Goal: Communication & Community: Answer question/provide support

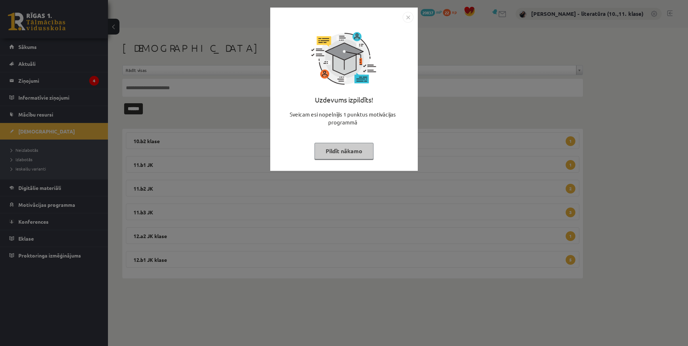
click at [348, 150] on button "Pildīt nākamo" at bounding box center [343, 151] width 59 height 17
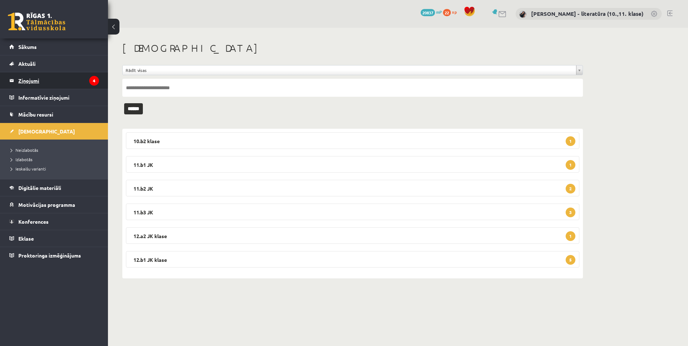
click at [58, 79] on legend "Ziņojumi 4" at bounding box center [58, 80] width 81 height 17
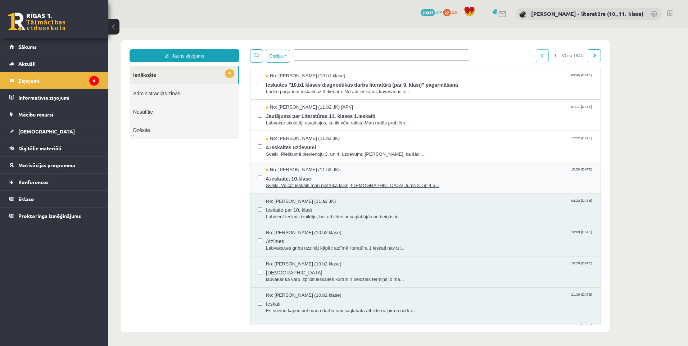
click at [315, 183] on span "Sveiki. Veicot ieskaiti man pietrūka laiks, nosūtīšu Jums 3. un 4.u..." at bounding box center [429, 185] width 327 height 7
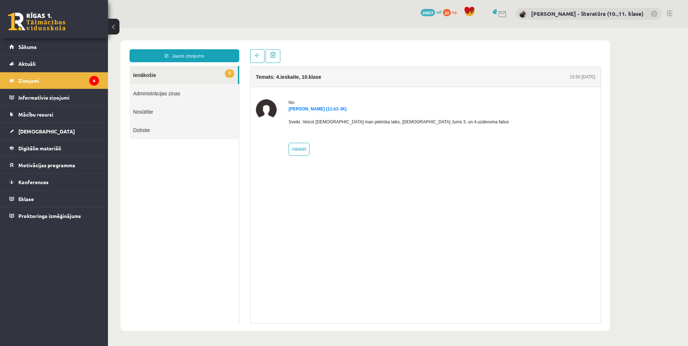
click at [175, 76] on link "3 Ienākošie" at bounding box center [183, 75] width 108 height 18
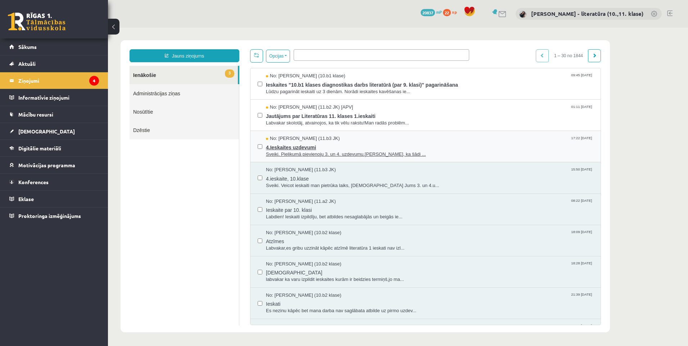
click at [295, 153] on span "Sveiki. Pielikumā pievienoju 3. un 4. uzdevumu.Atvainojos, ka šādi ..." at bounding box center [429, 154] width 327 height 7
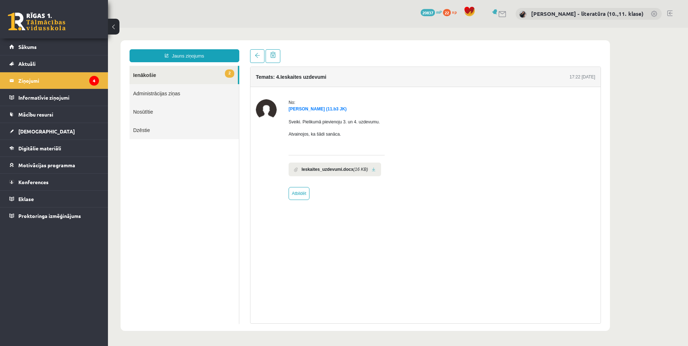
click at [210, 73] on link "2 Ienākošie" at bounding box center [183, 75] width 108 height 18
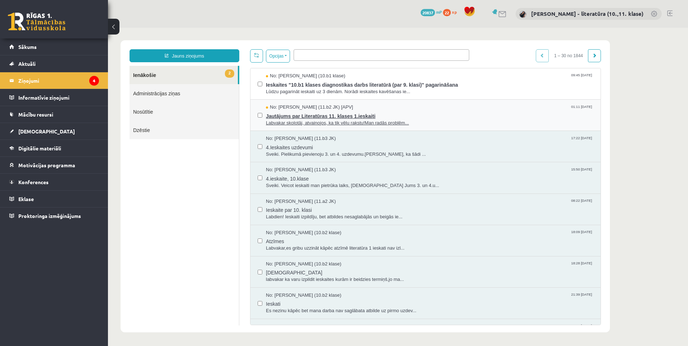
click at [317, 114] on span "Jautājums par Literatūras 11. klases 1.ieskaiti" at bounding box center [429, 115] width 327 height 9
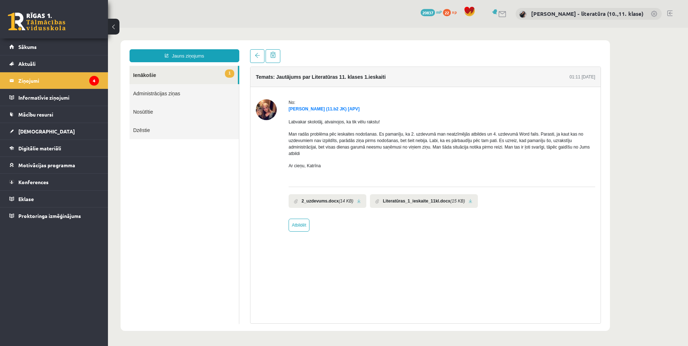
click at [297, 112] on div "Katrīna Liepiņa (11.b2 JK) [APV]" at bounding box center [441, 109] width 306 height 6
click at [302, 112] on div "Labvakar skolotāj, atvainojos, ka tik vēlu rakstu! Man radās problēma pēc ieska…" at bounding box center [441, 146] width 306 height 69
click at [304, 109] on link "Katrīna Liepiņa (11.b2 JK) [APV]" at bounding box center [323, 108] width 71 height 5
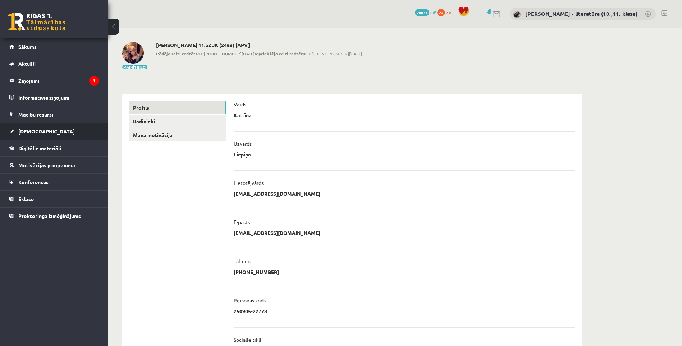
click at [42, 136] on link "[DEMOGRAPHIC_DATA]" at bounding box center [54, 131] width 90 height 17
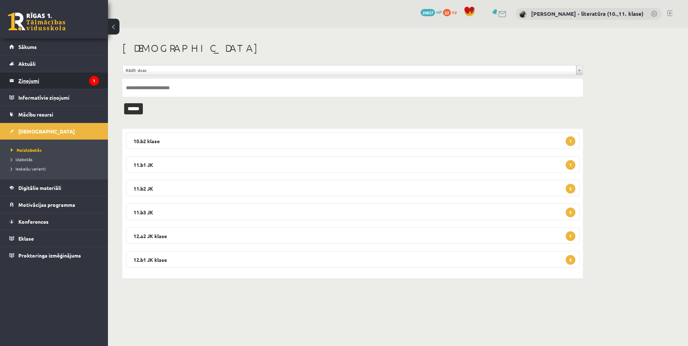
click at [58, 78] on legend "Ziņojumi 1" at bounding box center [58, 80] width 81 height 17
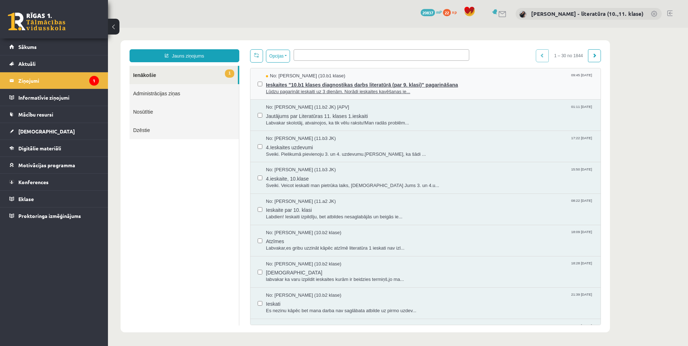
click at [320, 83] on span "Ieskaites "10.b1 klases diagnostikas darbs literatūrā (par 9. klasi)" pagarināš…" at bounding box center [429, 83] width 327 height 9
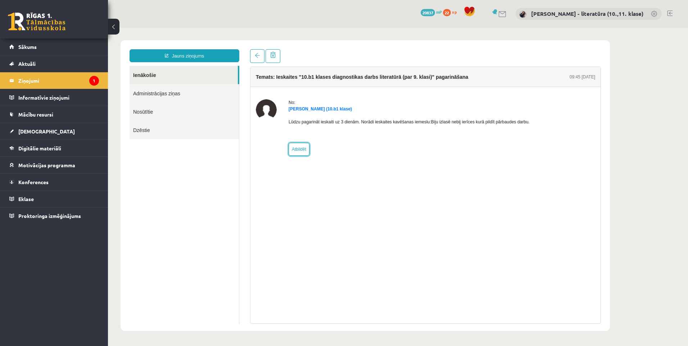
click at [304, 148] on link "Atbildēt" at bounding box center [298, 149] width 21 height 13
type input "**********"
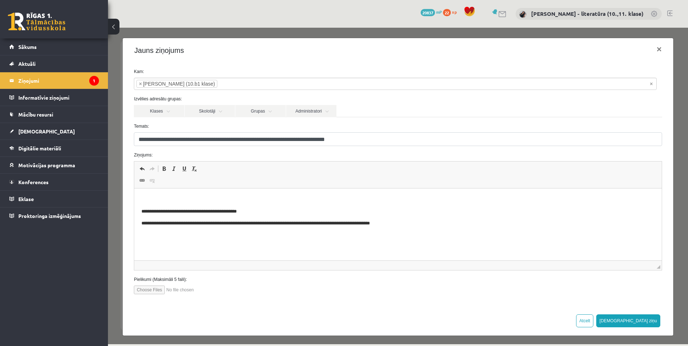
click at [211, 194] on html "**********" at bounding box center [397, 211] width 527 height 46
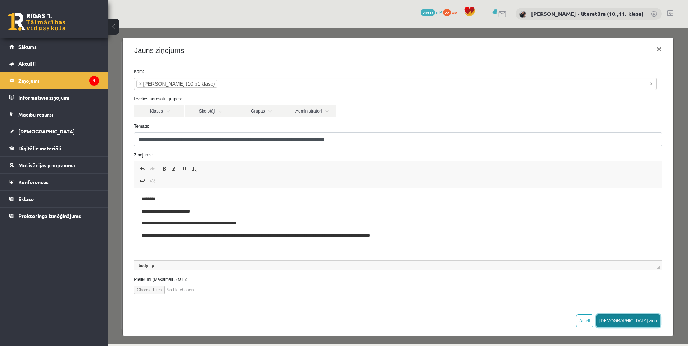
click at [639, 315] on button "[DEMOGRAPHIC_DATA] ziņu" at bounding box center [628, 320] width 64 height 13
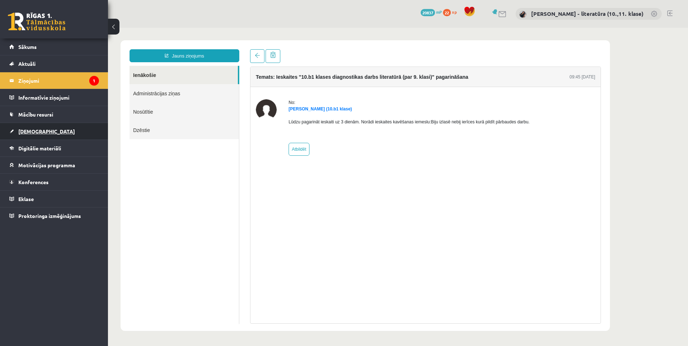
click at [39, 128] on link "[DEMOGRAPHIC_DATA]" at bounding box center [54, 131] width 90 height 17
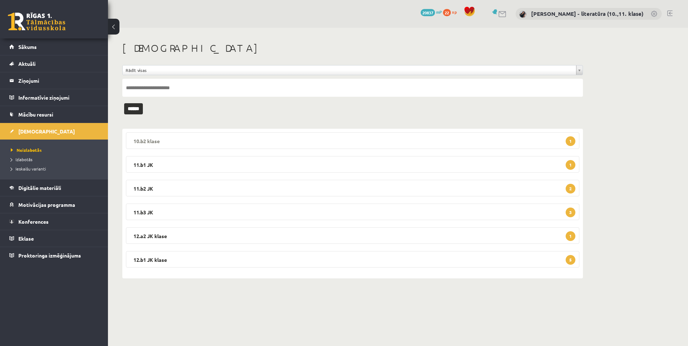
click at [205, 140] on legend "10.b2 klase 1" at bounding box center [352, 140] width 453 height 17
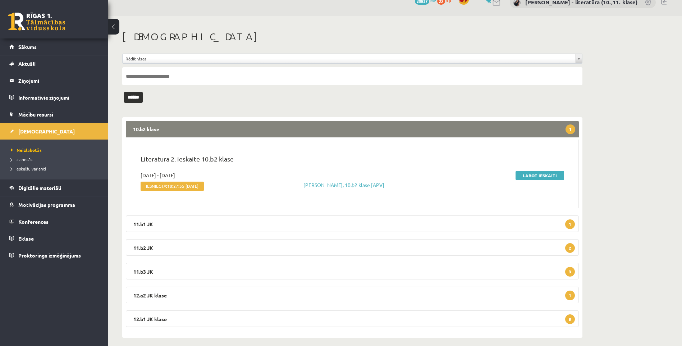
scroll to position [18, 0]
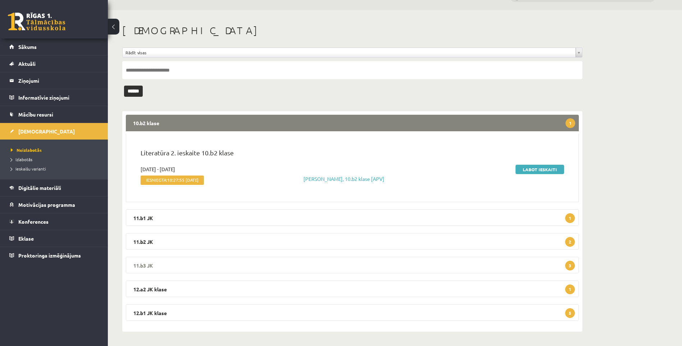
click at [199, 263] on legend "11.b3 JK 3" at bounding box center [352, 265] width 453 height 17
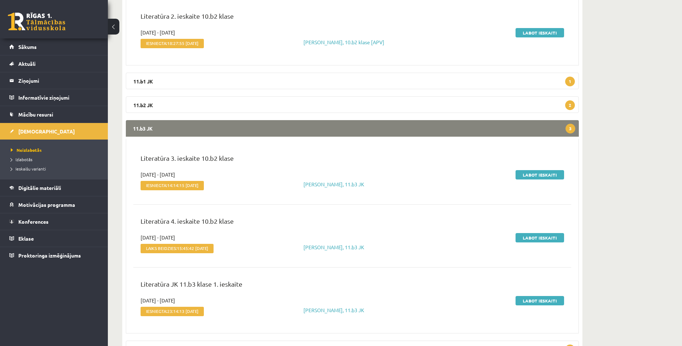
scroll to position [162, 0]
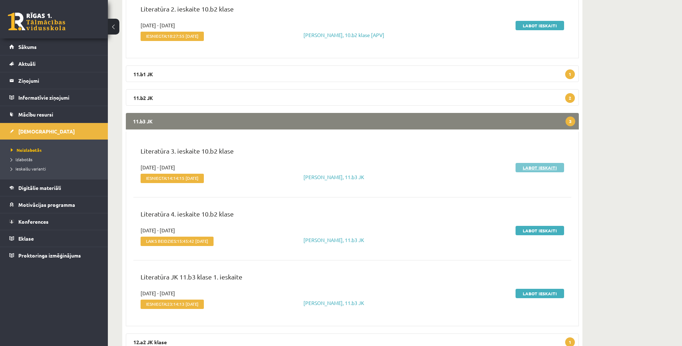
click at [519, 164] on link "Labot ieskaiti" at bounding box center [540, 167] width 49 height 9
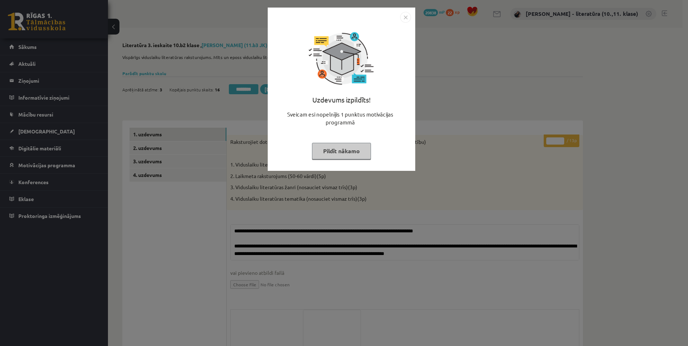
click at [365, 158] on button "Pildīt nākamo" at bounding box center [341, 151] width 59 height 17
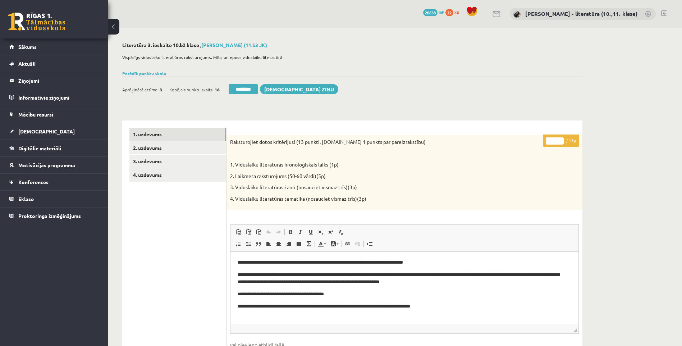
click at [47, 18] on link at bounding box center [37, 22] width 58 height 18
